Goal: Task Accomplishment & Management: Use online tool/utility

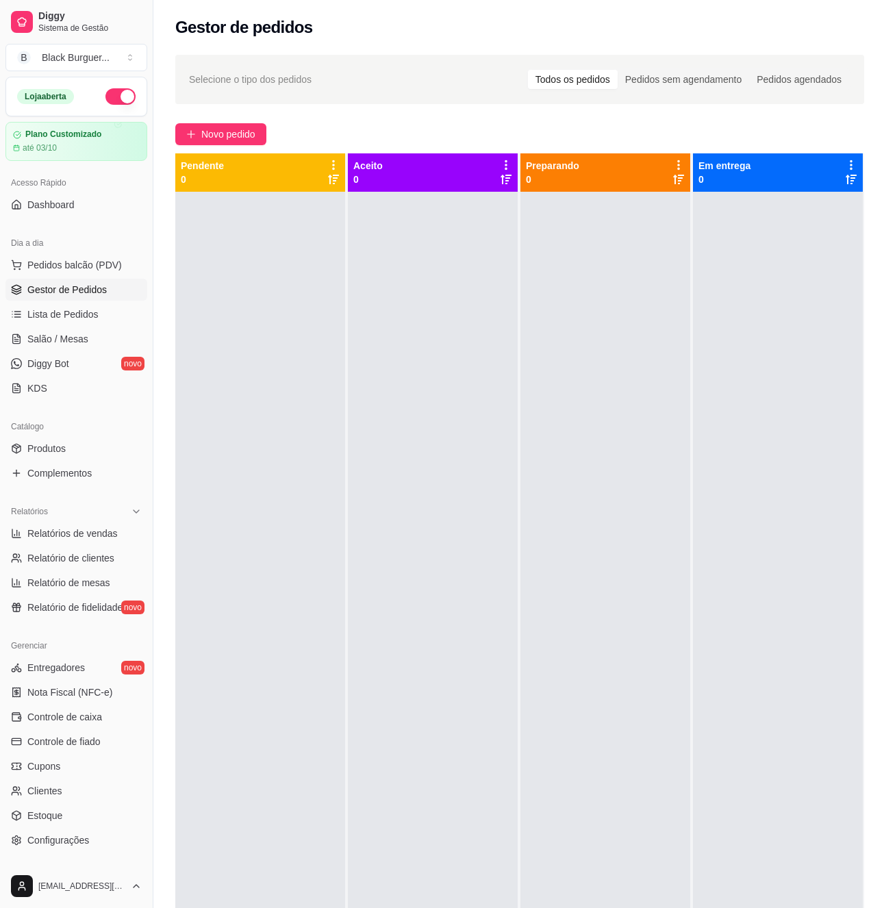
click at [239, 322] on div at bounding box center [260, 646] width 170 height 908
click at [353, 499] on div at bounding box center [433, 646] width 170 height 908
drag, startPoint x: 423, startPoint y: 346, endPoint x: 401, endPoint y: 332, distance: 25.8
click at [423, 345] on div at bounding box center [433, 646] width 170 height 908
click at [64, 321] on span "Lista de Pedidos" at bounding box center [62, 314] width 71 height 14
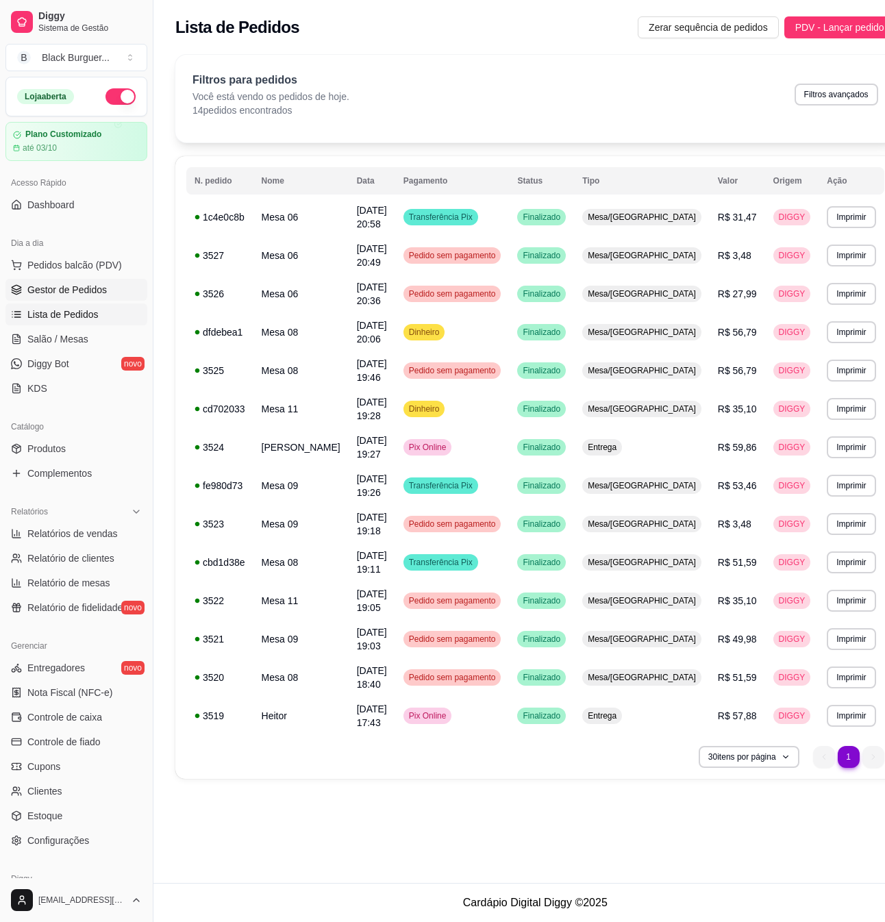
click at [78, 297] on link "Gestor de Pedidos" at bounding box center [76, 290] width 142 height 22
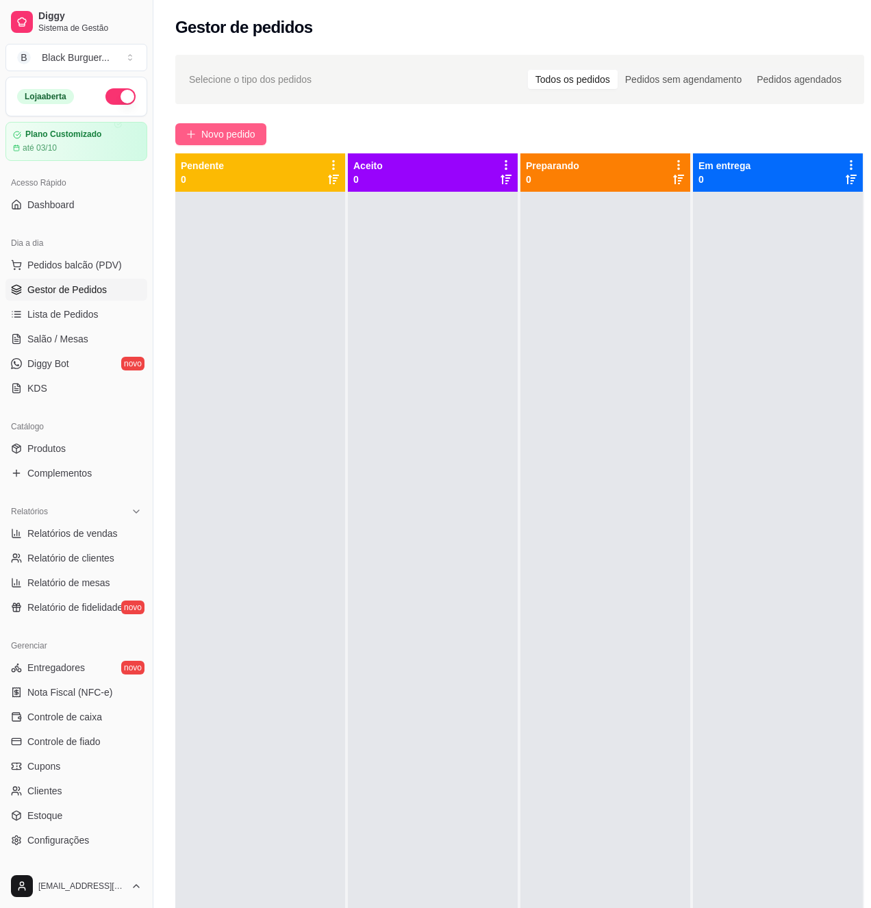
click at [237, 140] on span "Novo pedido" at bounding box center [228, 134] width 54 height 15
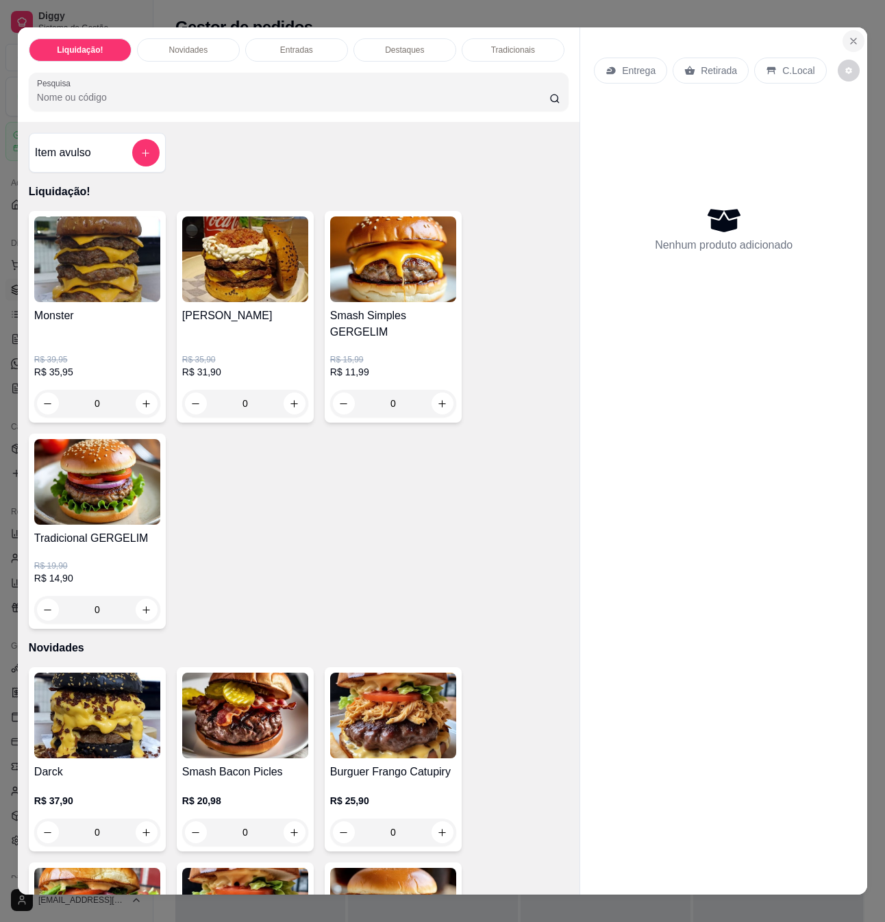
click at [848, 36] on icon "Close" at bounding box center [853, 41] width 11 height 11
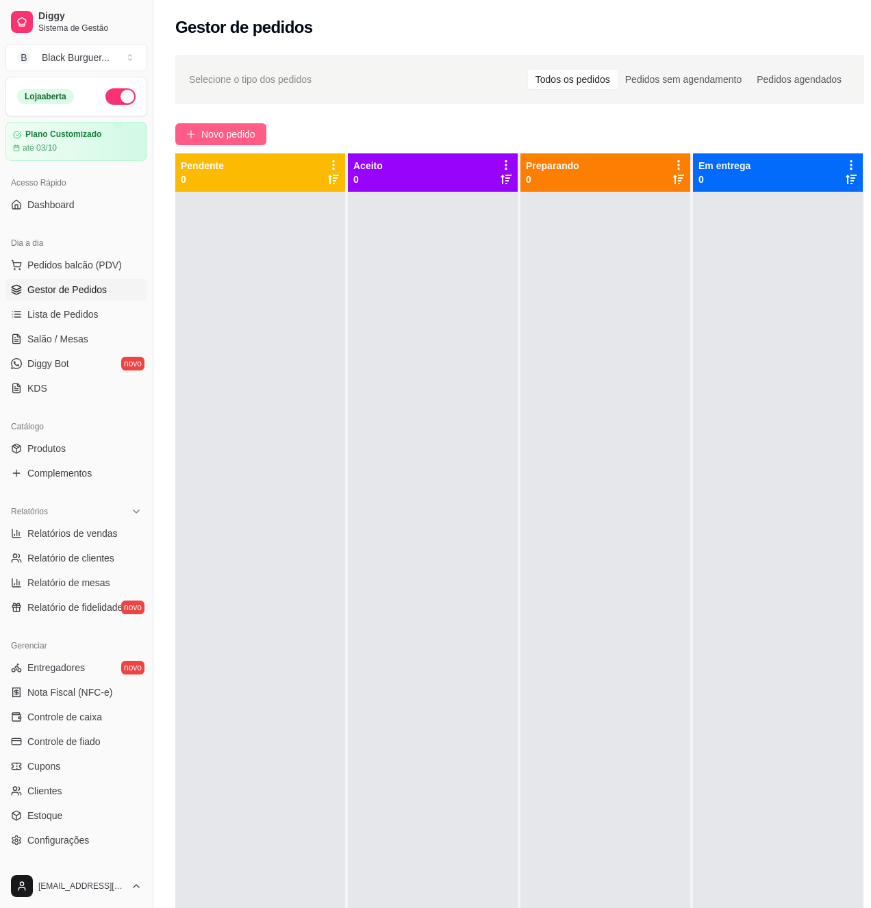
click at [197, 129] on button "Novo pedido" at bounding box center [220, 134] width 91 height 22
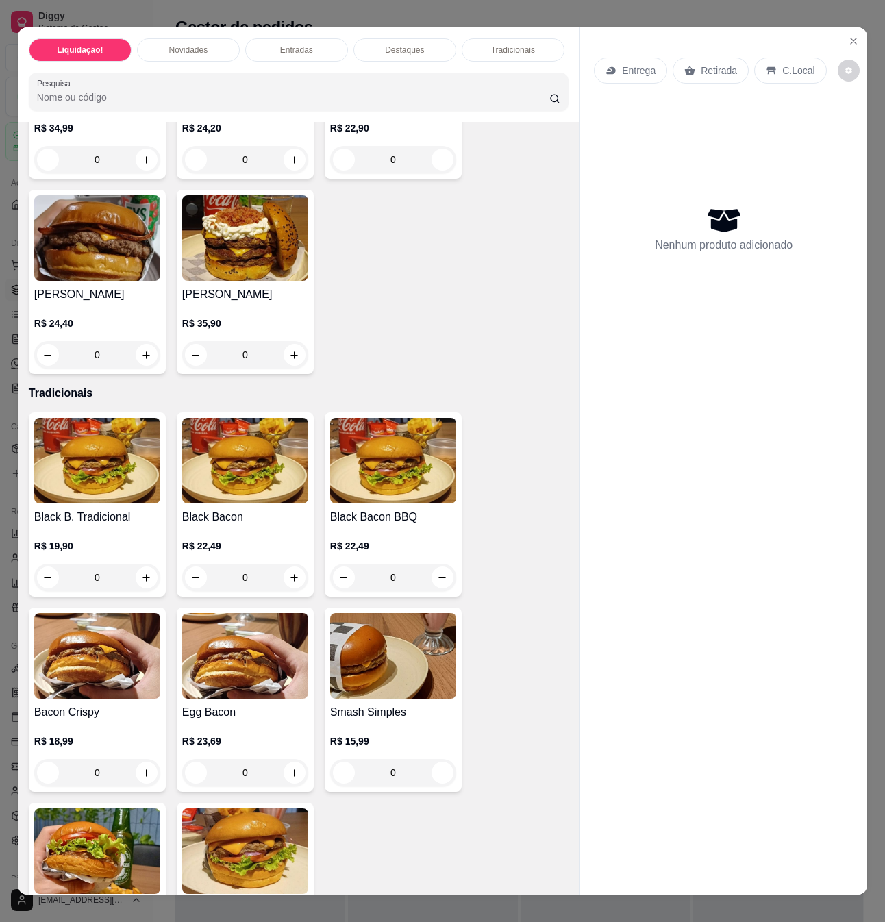
scroll to position [1643, 0]
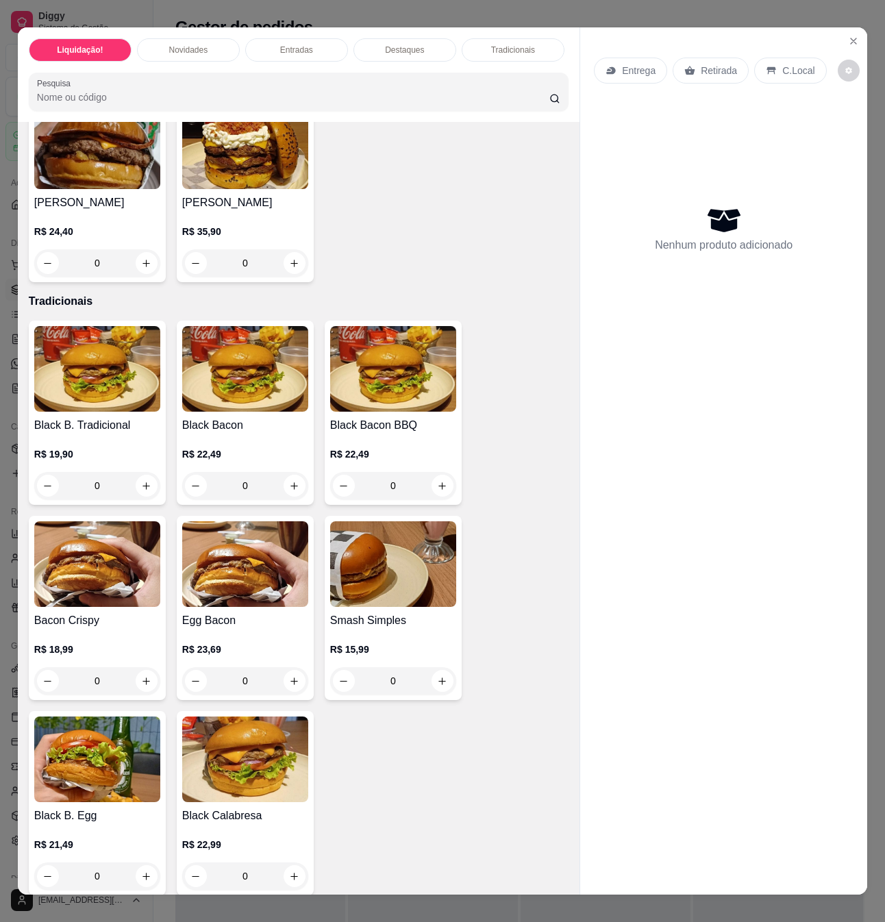
click at [400, 433] on div "R$ 22,49 0" at bounding box center [393, 466] width 126 height 66
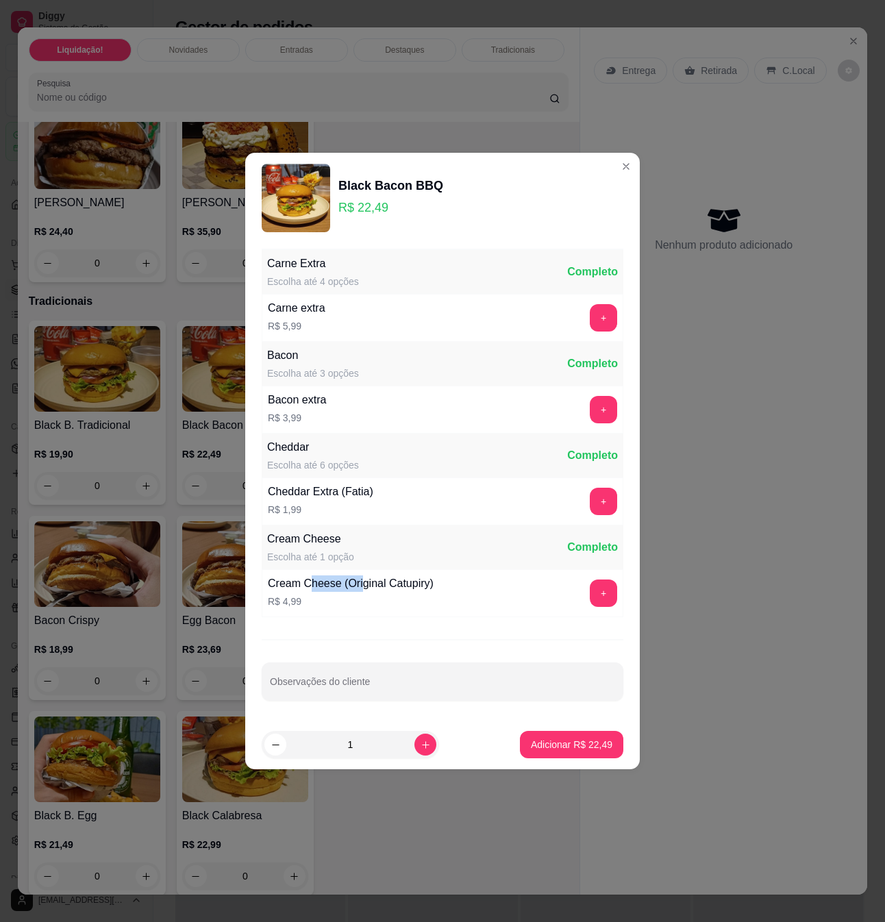
drag, startPoint x: 311, startPoint y: 587, endPoint x: 364, endPoint y: 585, distance: 53.5
click at [363, 585] on div "Cream Cheese (Original Catupiry)" at bounding box center [351, 583] width 166 height 16
click at [364, 585] on div "Cream Cheese (Original Catupiry)" at bounding box center [351, 583] width 166 height 16
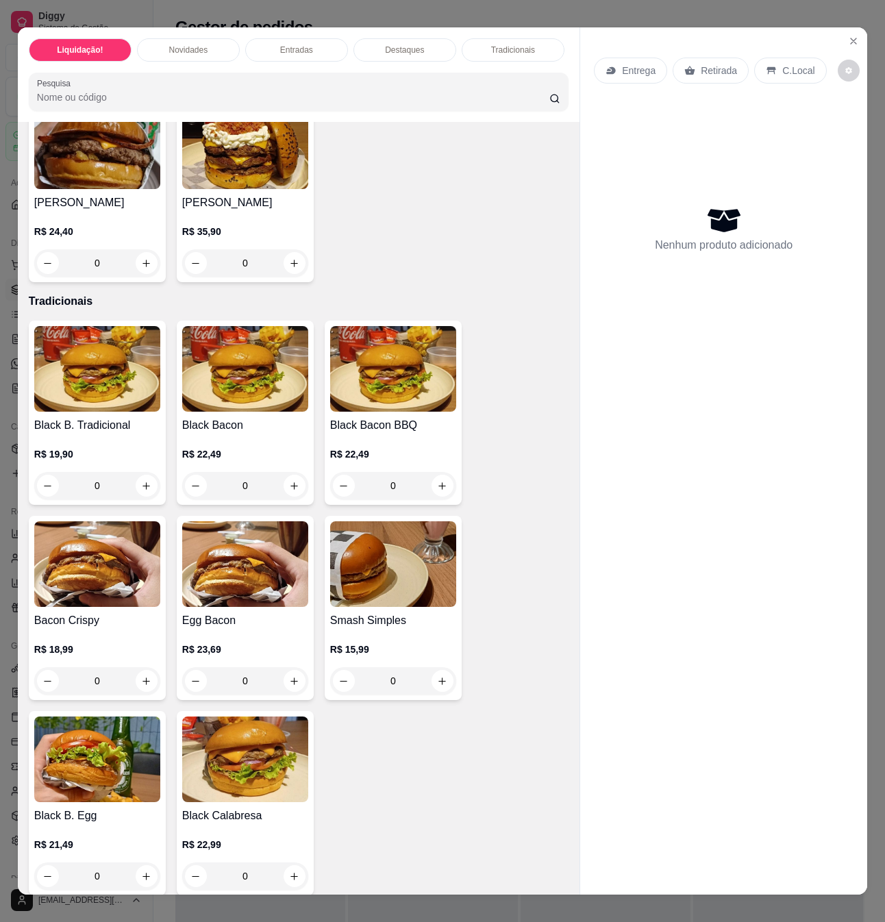
click at [210, 436] on div "R$ 22,49 0" at bounding box center [245, 466] width 126 height 66
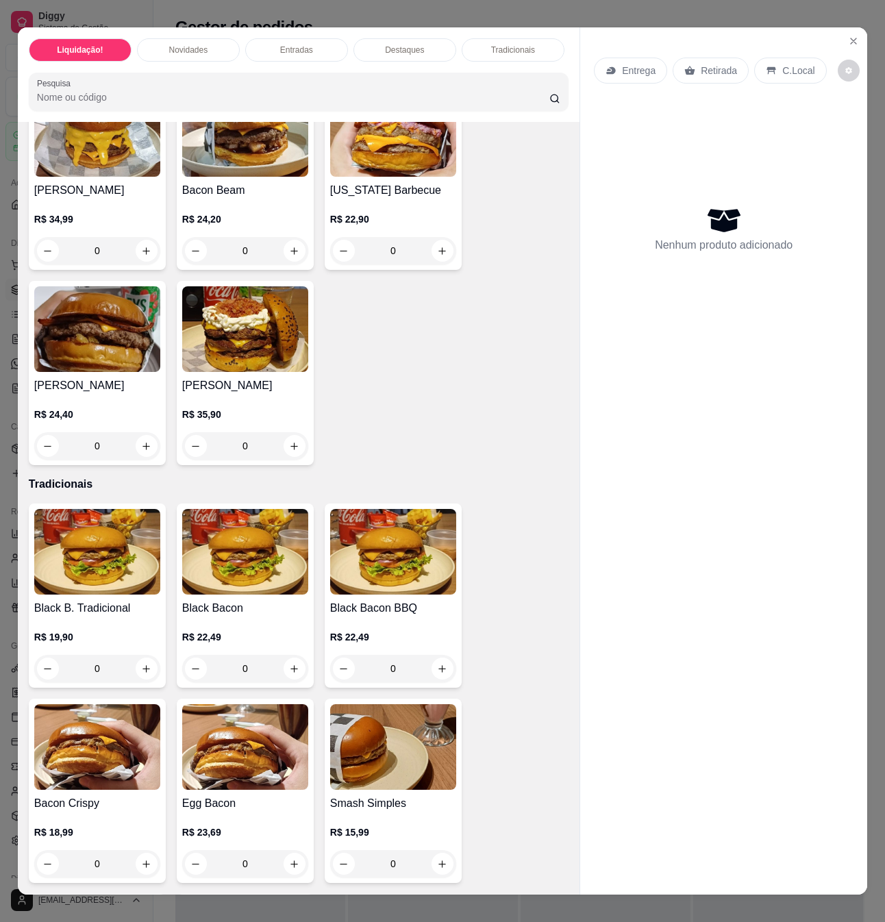
scroll to position [1370, 0]
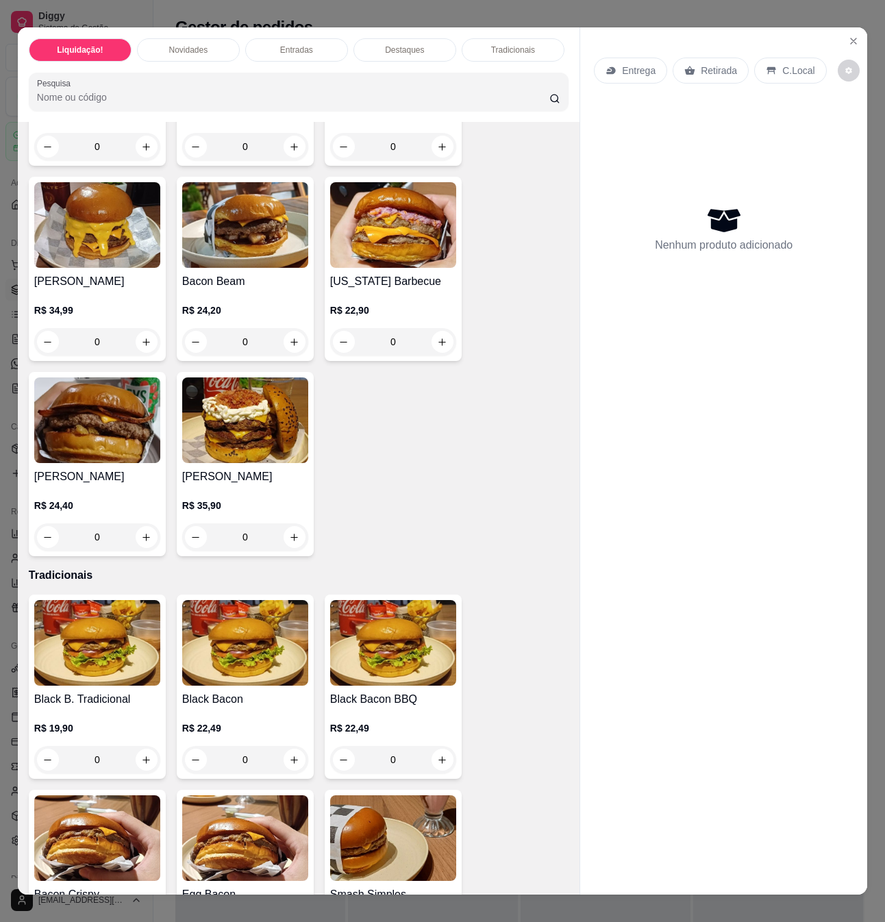
click at [282, 445] on img at bounding box center [245, 420] width 126 height 86
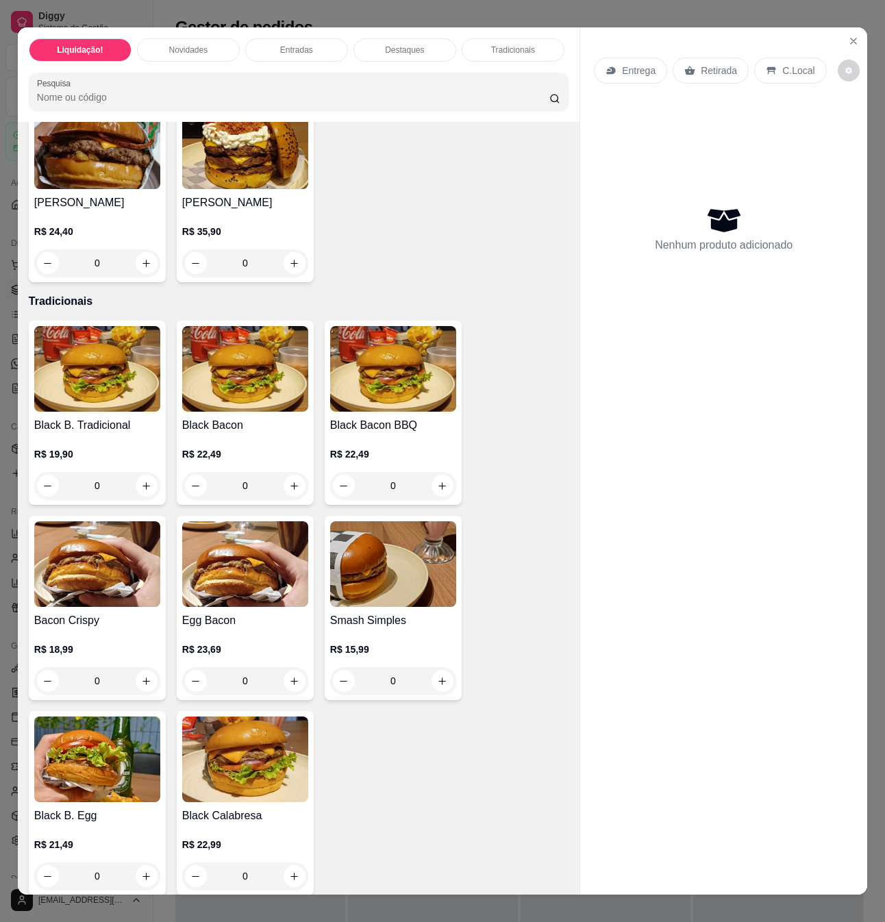
scroll to position [1552, 0]
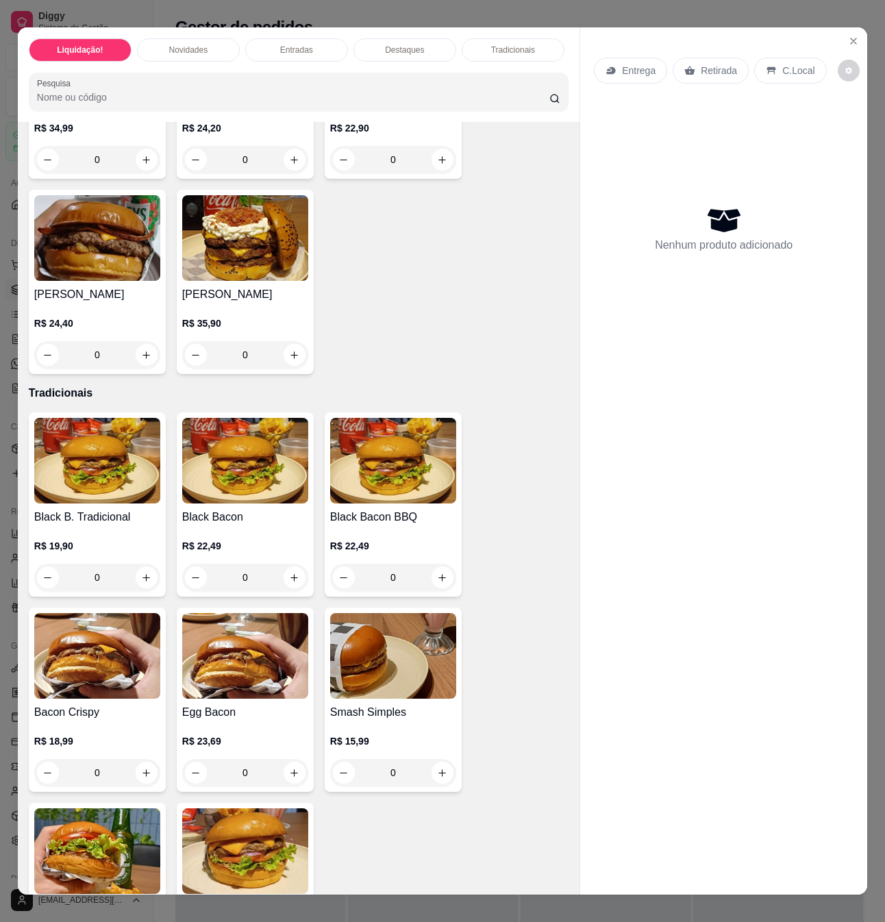
click at [207, 509] on h4 "Black Bacon" at bounding box center [245, 517] width 126 height 16
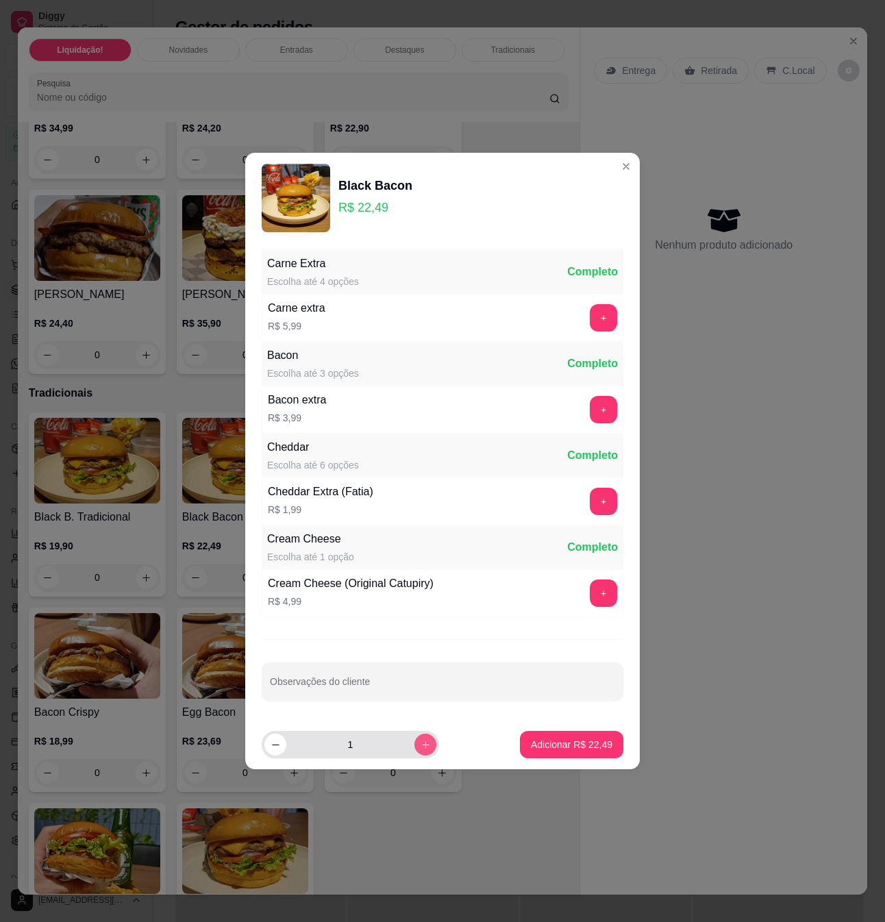
click at [422, 751] on button "increase-product-quantity" at bounding box center [425, 744] width 22 height 22
type input "2"
click at [555, 744] on p "Adicionar R$ 44,98" at bounding box center [571, 744] width 79 height 13
type input "2"
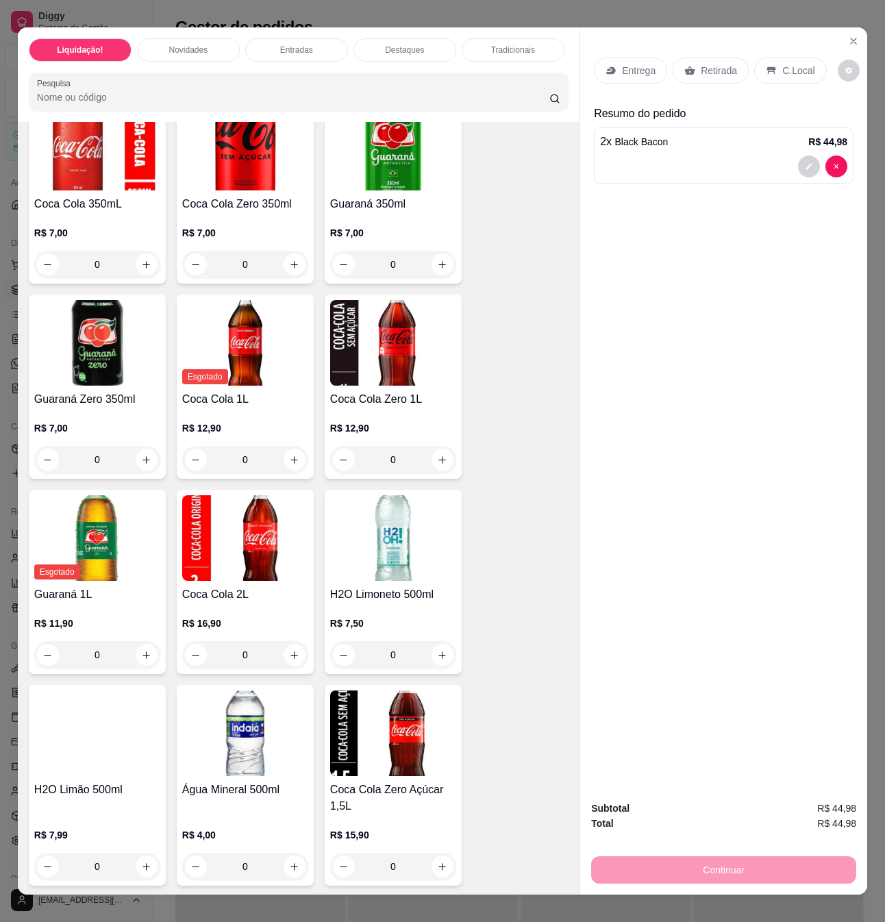
scroll to position [3561, 0]
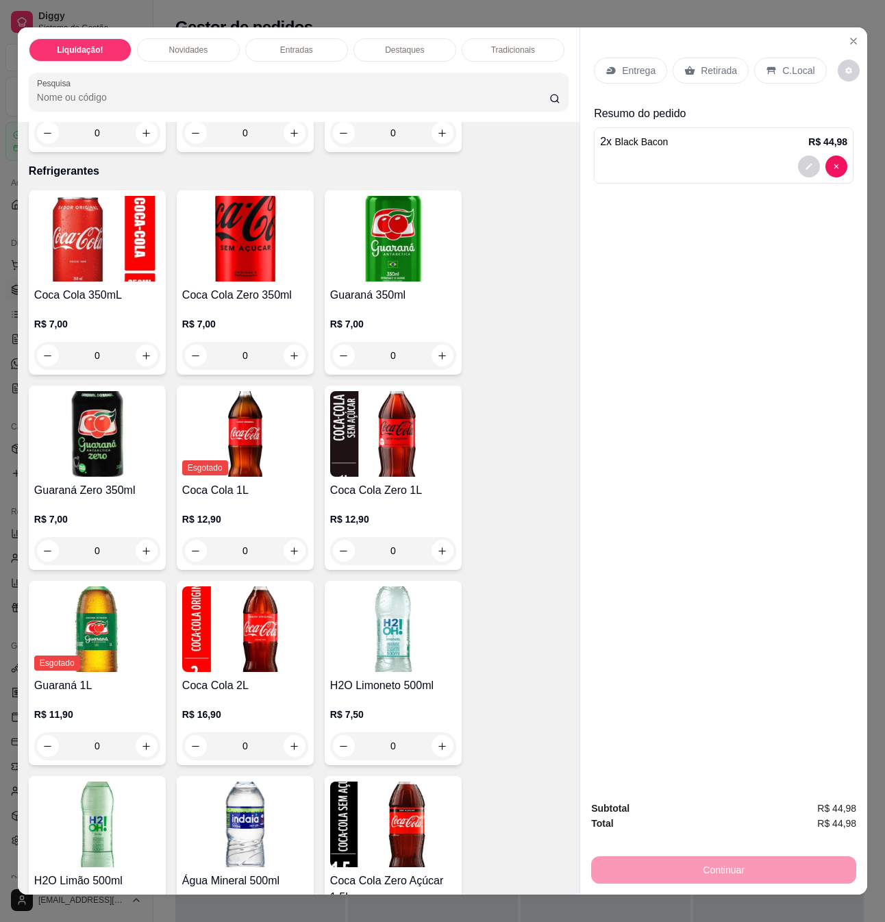
click at [379, 499] on div "R$ 12,90 0" at bounding box center [393, 532] width 126 height 66
click at [431, 543] on button "increase-product-quantity" at bounding box center [442, 551] width 22 height 22
type input "1"
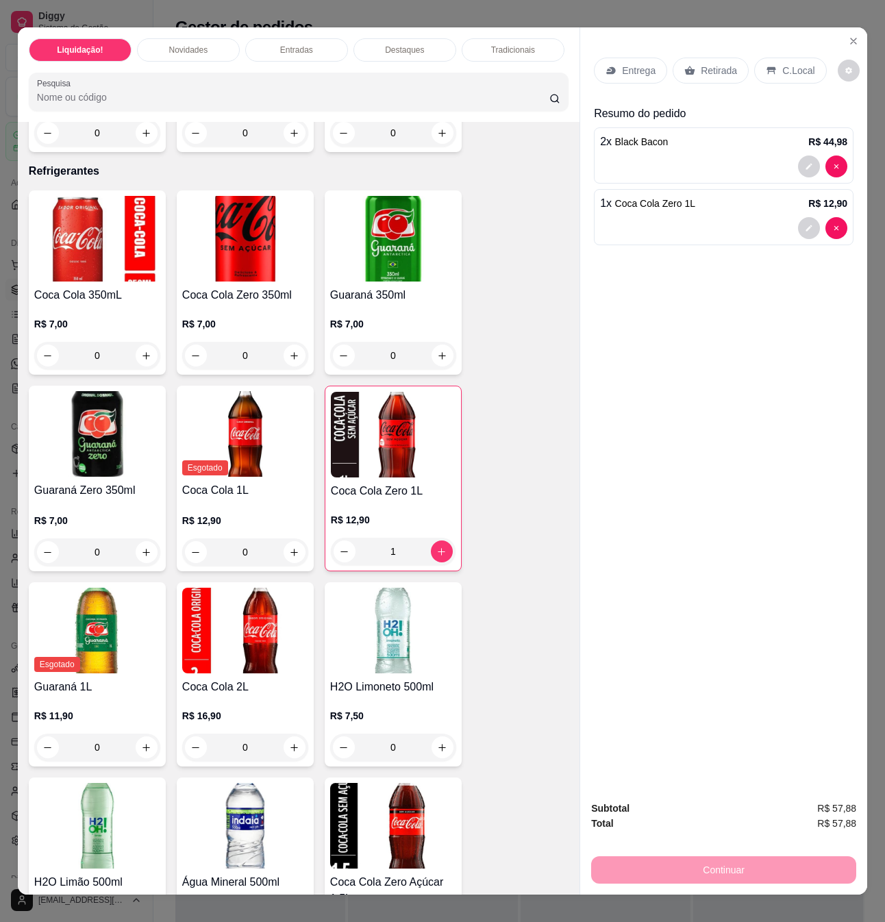
drag, startPoint x: 660, startPoint y: 297, endPoint x: 674, endPoint y: 156, distance: 141.0
click at [661, 296] on div "Entrega Retirada C.Local Resumo do pedido 2 x Black Bacon R$ 44,98 1 x Coca Col…" at bounding box center [723, 407] width 287 height 761
click at [782, 64] on p "C.Local" at bounding box center [798, 71] width 32 height 14
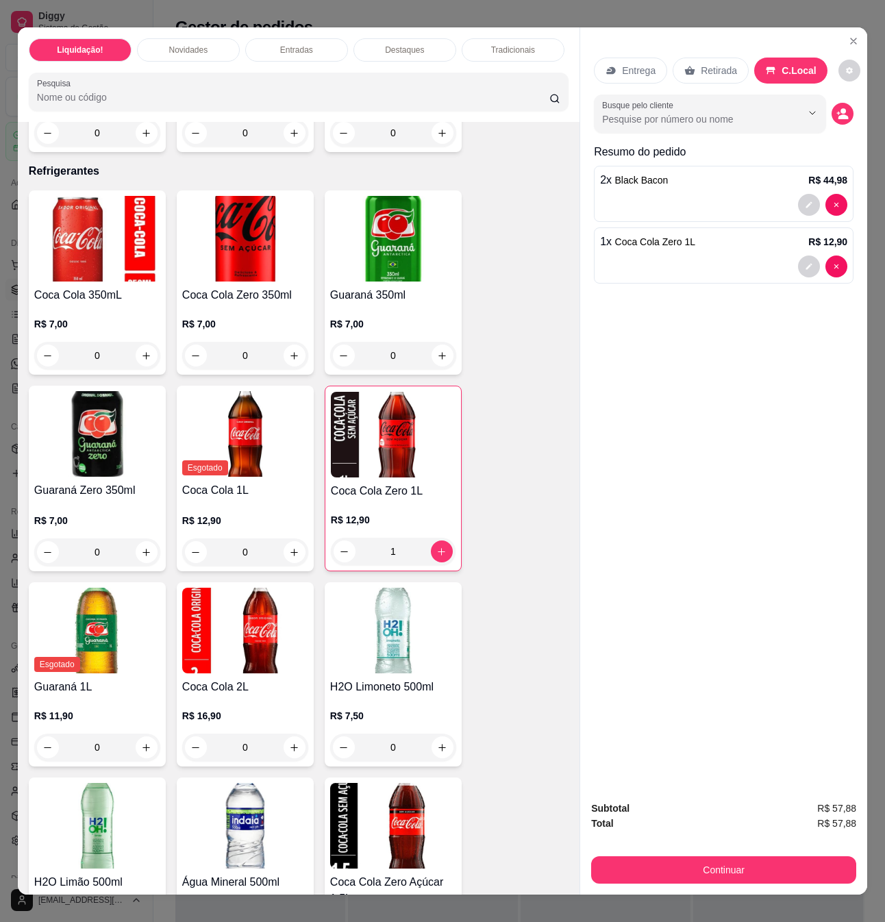
click at [724, 577] on div "Entrega Retirada C.Local Busque pelo cliente Resumo do pedido 2 x Black Bacon R…" at bounding box center [723, 407] width 287 height 761
drag, startPoint x: 830, startPoint y: 803, endPoint x: 842, endPoint y: 803, distance: 11.7
click at [842, 803] on span "R$ 57,88" at bounding box center [836, 808] width 39 height 15
drag, startPoint x: 814, startPoint y: 801, endPoint x: 836, endPoint y: 801, distance: 22.6
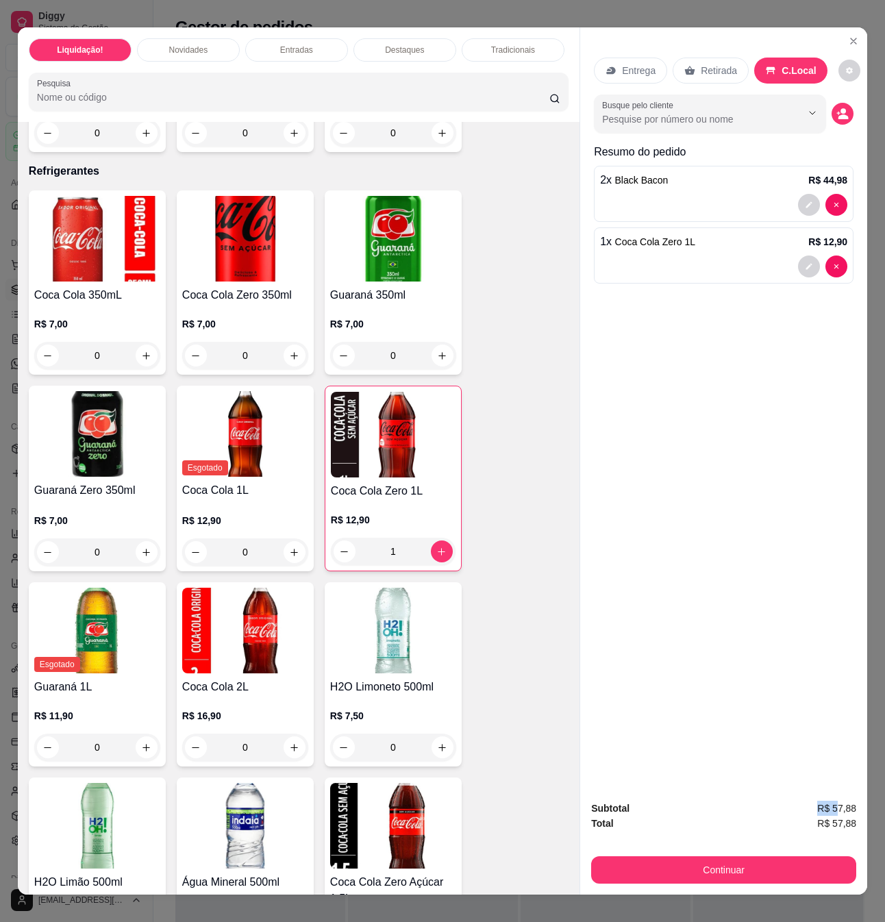
click at [834, 801] on span "R$ 57,88" at bounding box center [836, 808] width 39 height 15
click at [836, 803] on span "R$ 57,88" at bounding box center [836, 808] width 39 height 15
click at [831, 781] on div "Entrega Retirada C.Local Busque pelo cliente Resumo do pedido 2 x Black Bacon R…" at bounding box center [723, 407] width 287 height 761
click at [770, 857] on button "Continuar" at bounding box center [723, 869] width 257 height 27
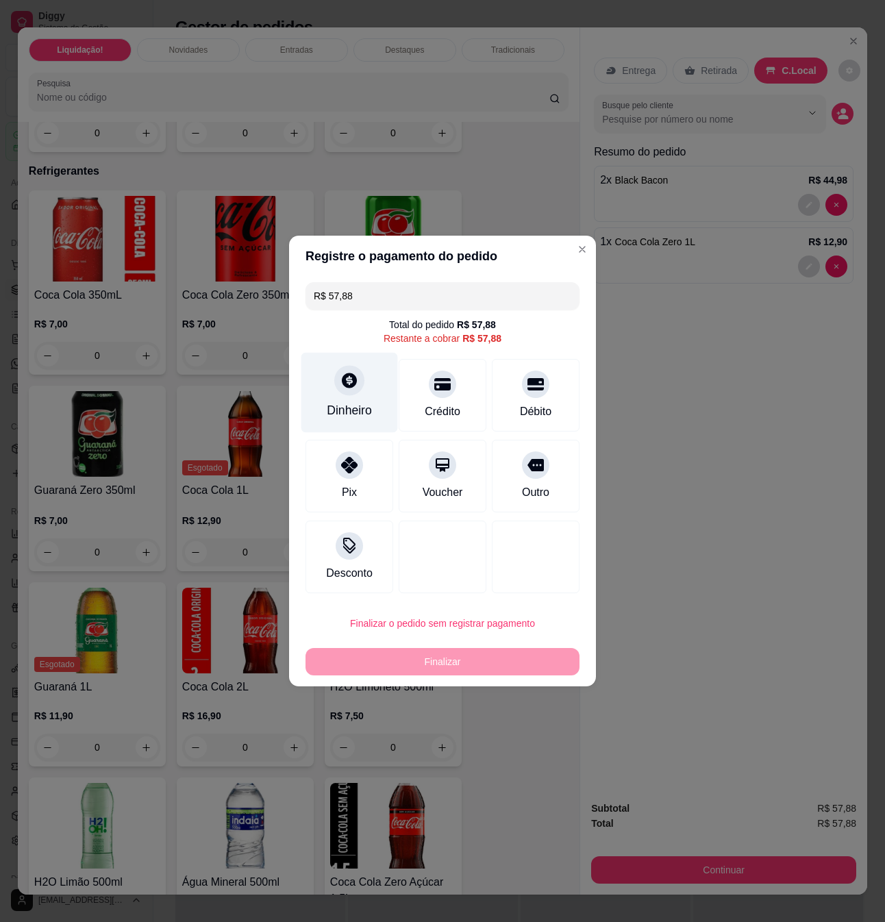
click at [354, 388] on icon at bounding box center [349, 380] width 18 height 18
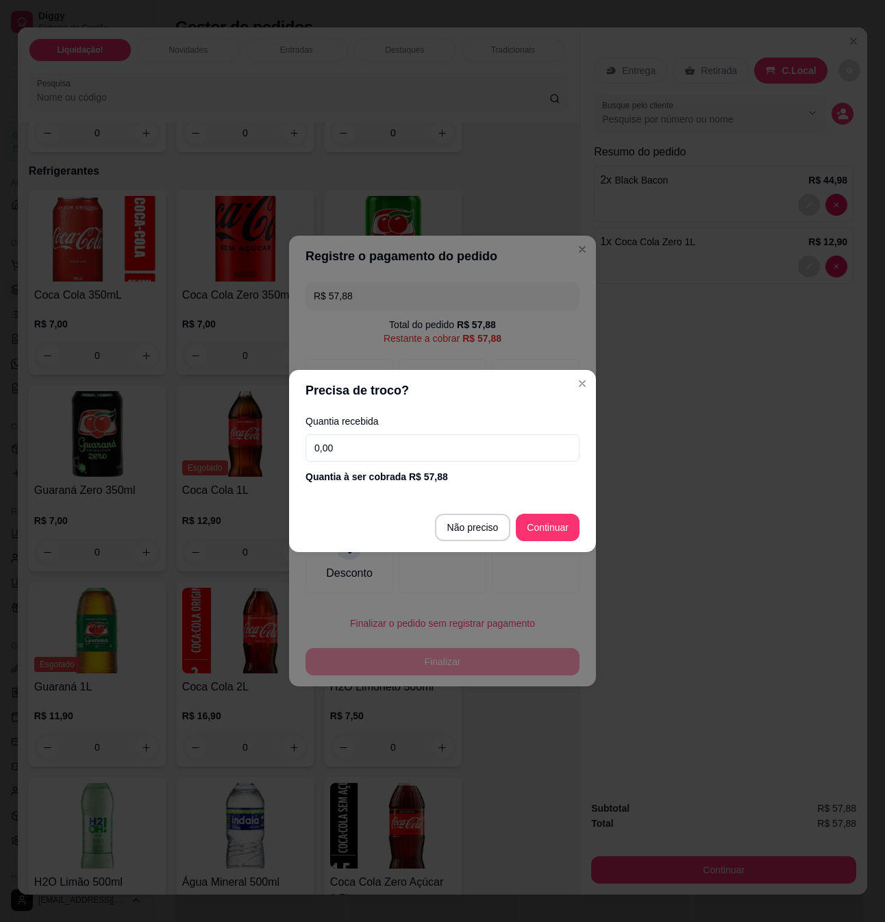
click at [385, 440] on input "0,00" at bounding box center [442, 447] width 274 height 27
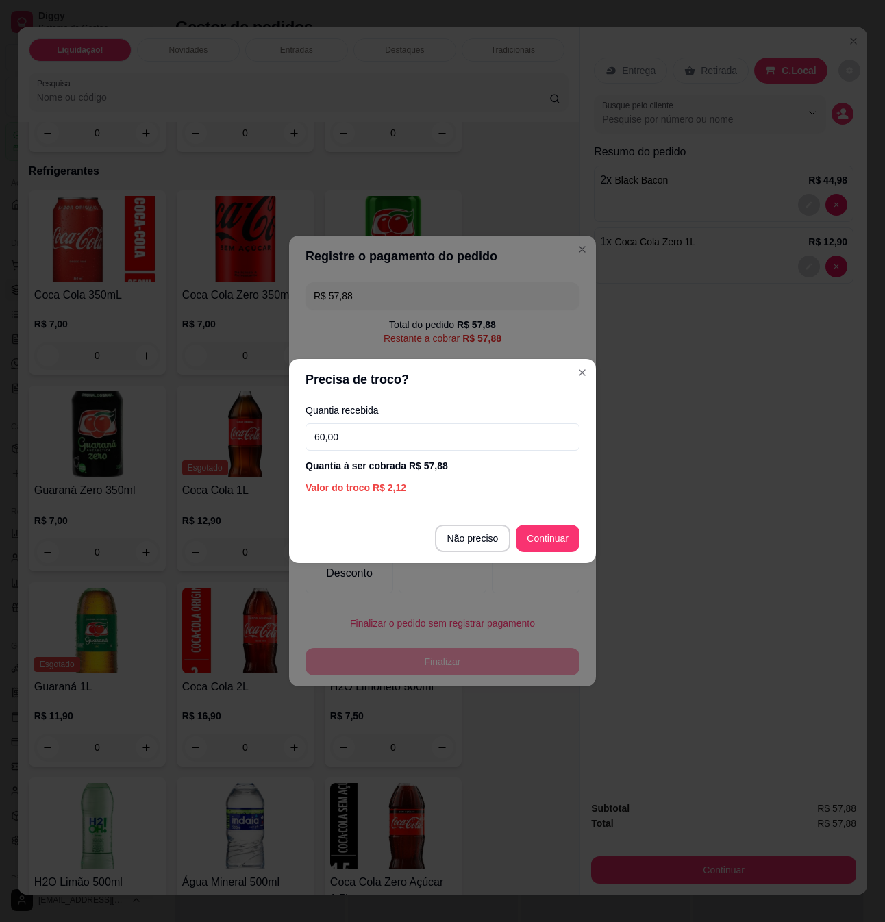
type input "60,00"
type input "R$ 0,00"
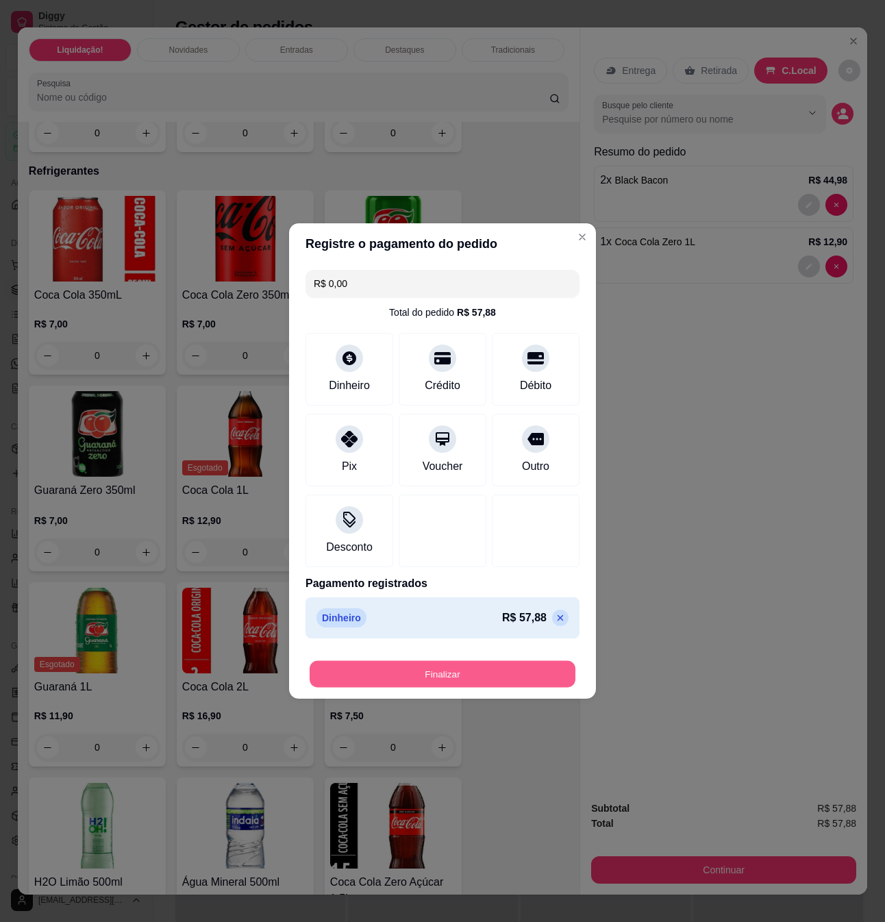
click at [462, 686] on button "Finalizar" at bounding box center [443, 674] width 266 height 27
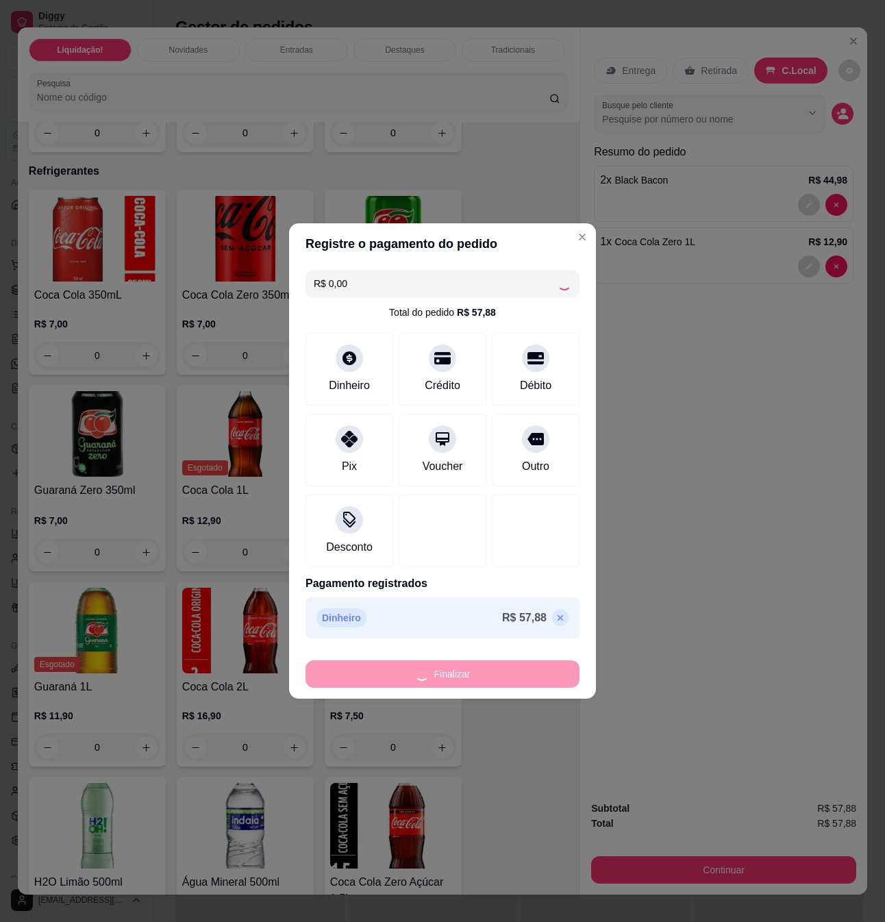
type input "0"
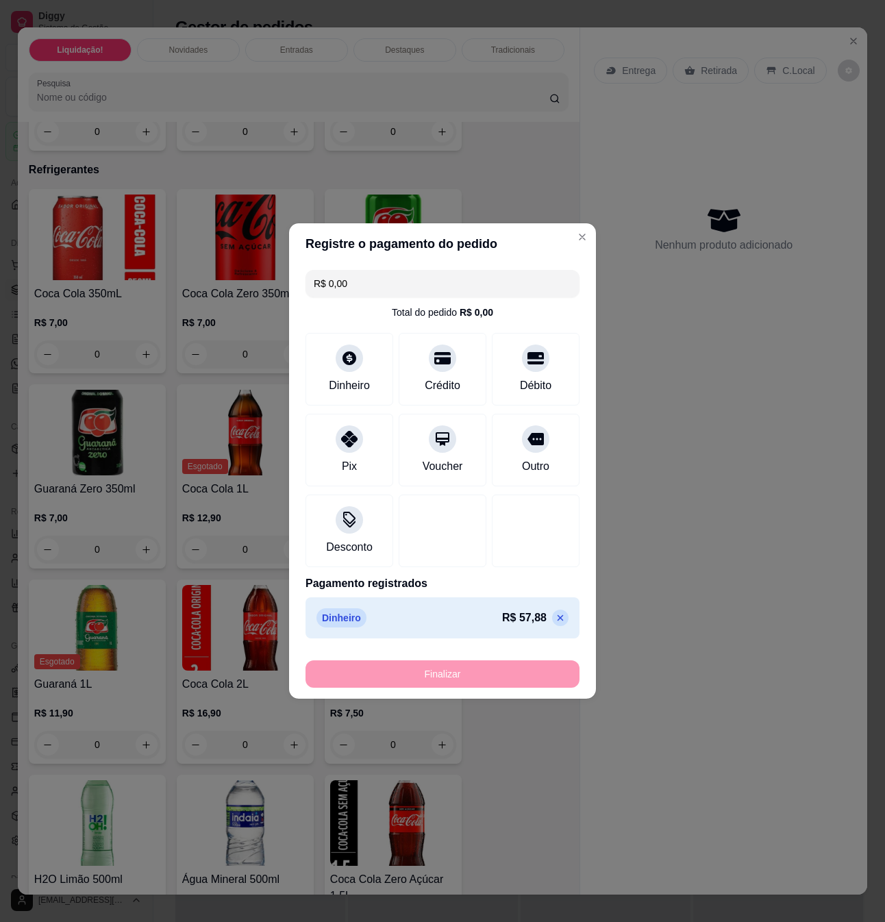
type input "-R$ 57,88"
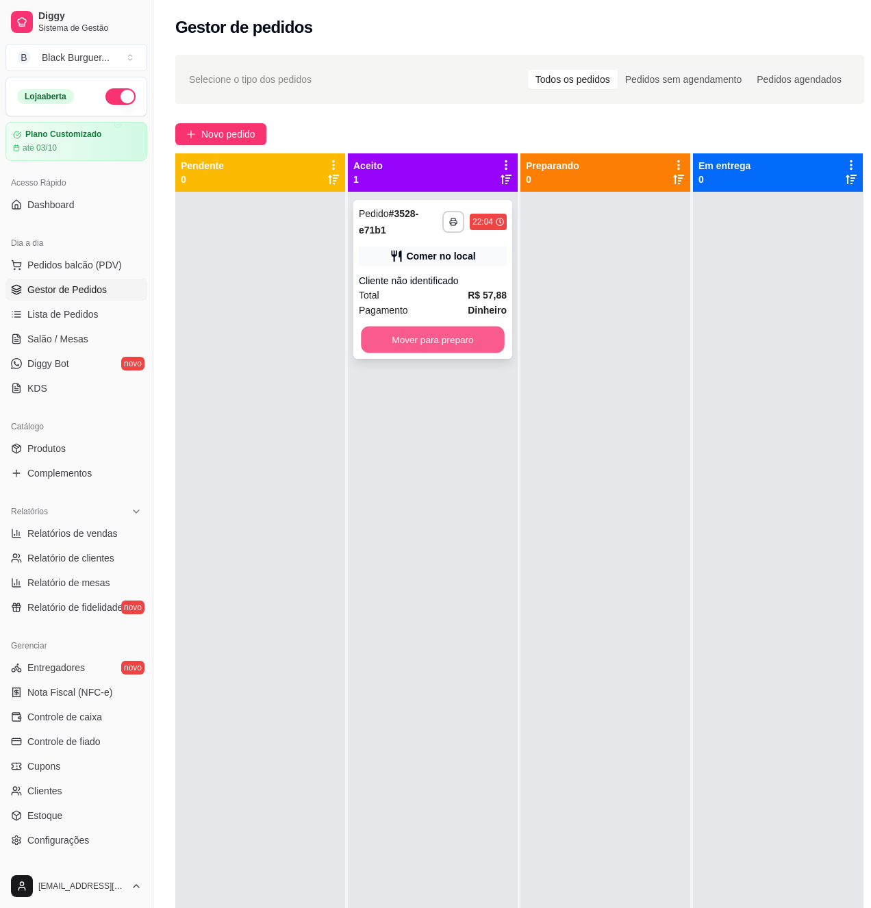
click at [492, 351] on button "Mover para preparo" at bounding box center [433, 340] width 144 height 27
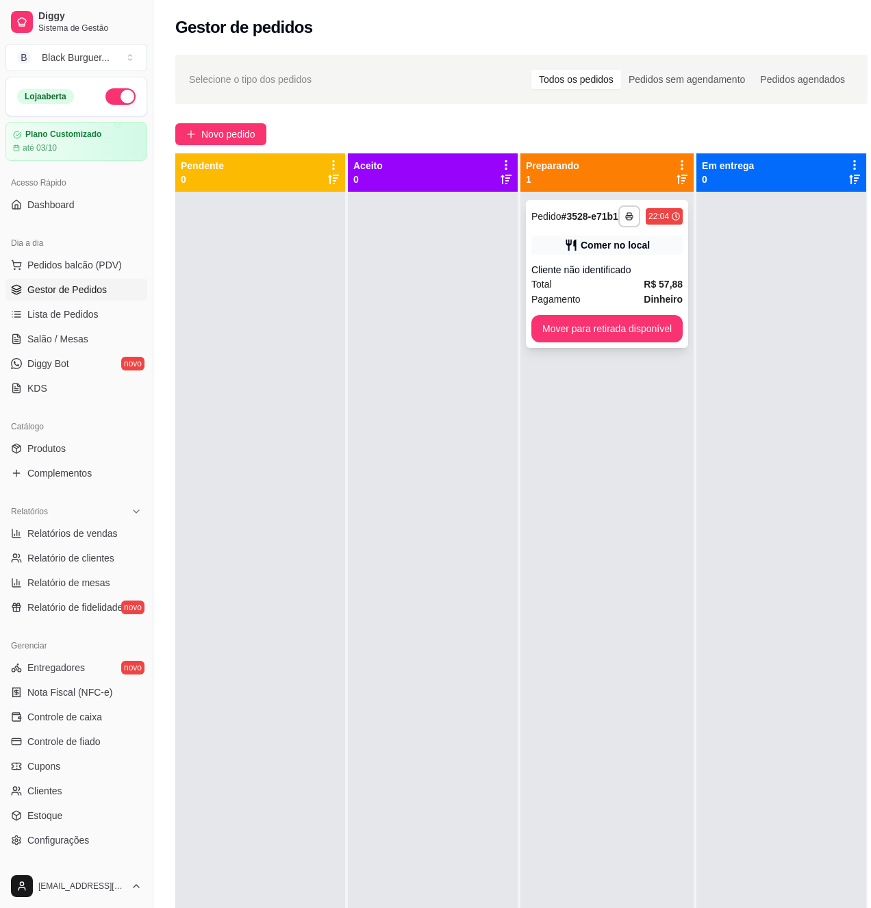
click at [576, 278] on div "Total R$ 57,88" at bounding box center [606, 284] width 151 height 15
click at [670, 266] on div "Cliente não identificado" at bounding box center [606, 270] width 151 height 14
click at [650, 271] on div "Cliente não identificado" at bounding box center [606, 270] width 151 height 14
click at [668, 284] on strong "R$ 57,88" at bounding box center [663, 284] width 39 height 11
click at [638, 320] on button "Mover para retirada disponível" at bounding box center [606, 329] width 147 height 27
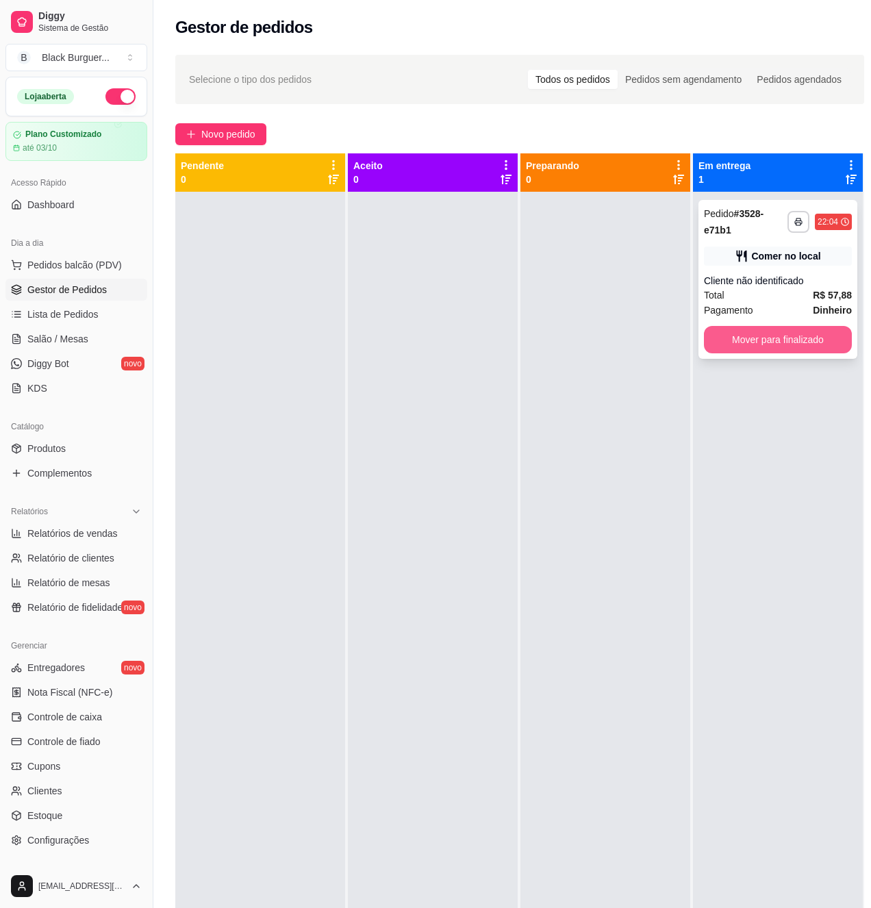
click at [765, 340] on button "Mover para finalizado" at bounding box center [778, 339] width 148 height 27
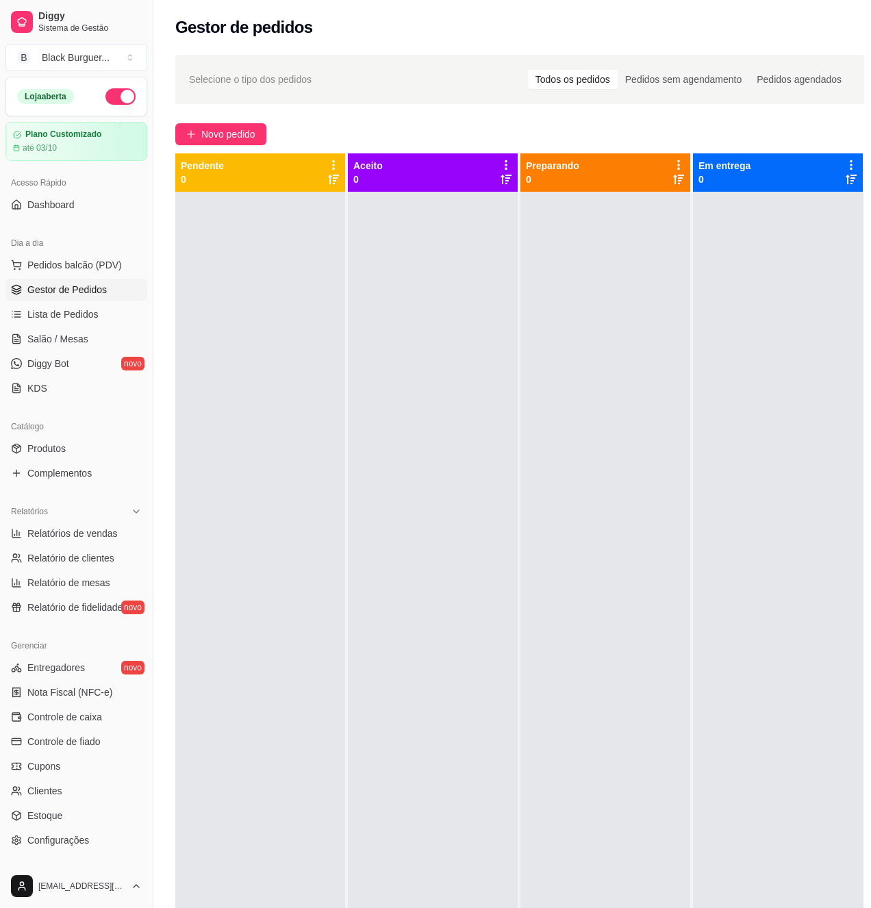
drag, startPoint x: 467, startPoint y: 417, endPoint x: 483, endPoint y: 423, distance: 16.7
click at [483, 423] on div at bounding box center [433, 646] width 170 height 908
click at [86, 293] on span "Gestor de Pedidos" at bounding box center [66, 290] width 79 height 14
click at [90, 325] on link "Lista de Pedidos" at bounding box center [76, 314] width 142 height 22
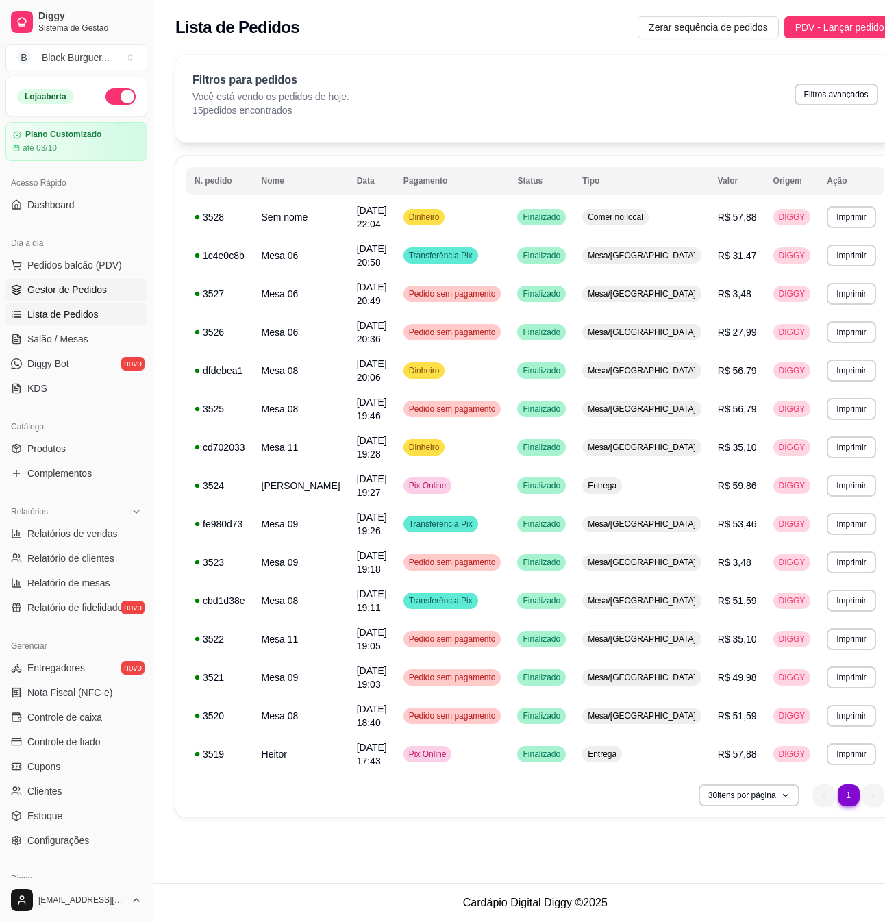
click at [91, 288] on span "Gestor de Pedidos" at bounding box center [66, 290] width 79 height 14
